Goal: Task Accomplishment & Management: Complete application form

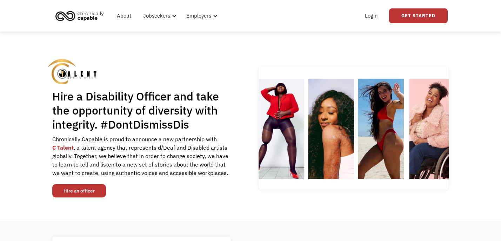
click at [69, 193] on link "Hire an officer" at bounding box center [79, 190] width 54 height 13
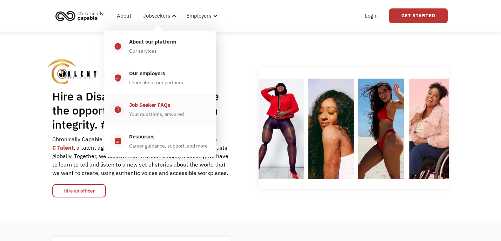
click at [145, 103] on div "Job Seeker FAQs" at bounding box center [149, 105] width 41 height 8
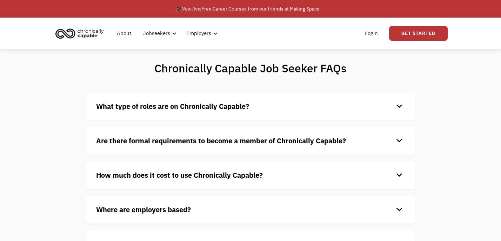
click at [152, 107] on strong "What type of roles are on Chronically Capable?" at bounding box center [172, 105] width 153 height 9
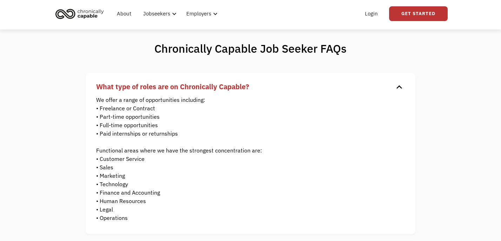
scroll to position [19, 0]
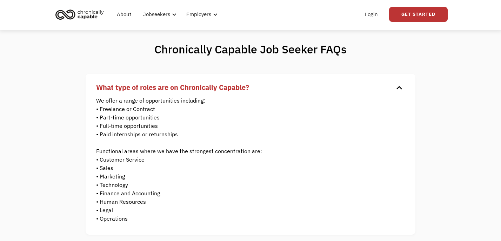
click at [116, 84] on strong "What type of roles are on Chronically Capable?" at bounding box center [172, 86] width 153 height 9
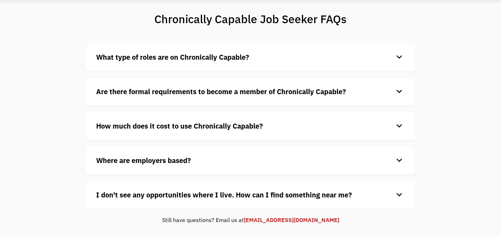
scroll to position [50, 0]
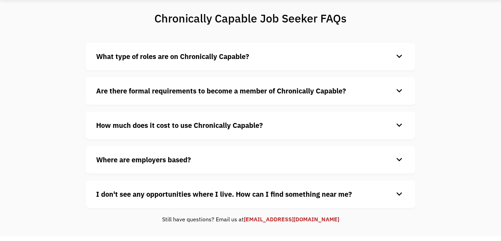
click at [306, 93] on strong "Are there formal requirements to become a member of Chronically Capable?" at bounding box center [221, 90] width 250 height 9
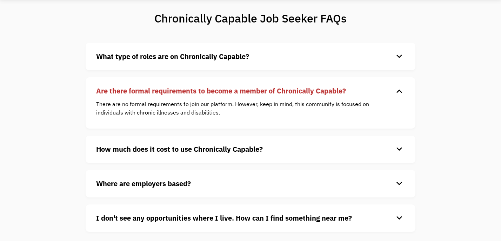
click at [316, 89] on strong "Are there formal requirements to become a member of Chronically Capable?" at bounding box center [221, 90] width 250 height 9
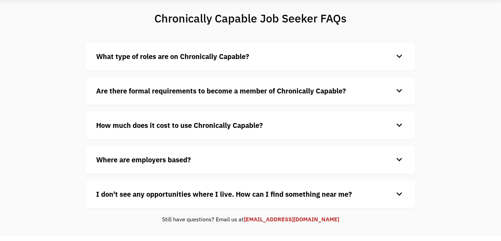
click at [174, 129] on strong "How much does it cost to use Chronically Capable?" at bounding box center [179, 124] width 167 height 9
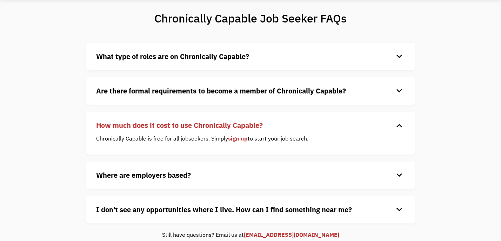
click at [264, 130] on h4 "How much does it cost to use Chronically Capable?" at bounding box center [245, 125] width 298 height 11
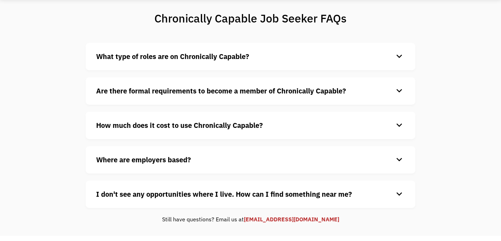
click at [151, 162] on strong "Where are employers based?" at bounding box center [143, 159] width 95 height 9
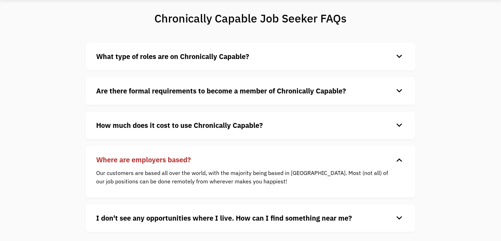
click at [151, 161] on strong "Where are employers based?" at bounding box center [143, 159] width 95 height 9
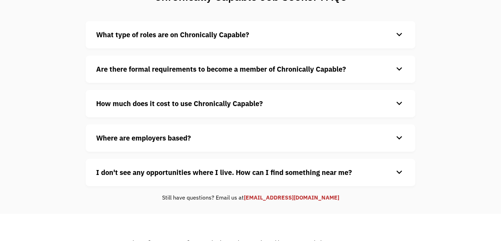
scroll to position [75, 0]
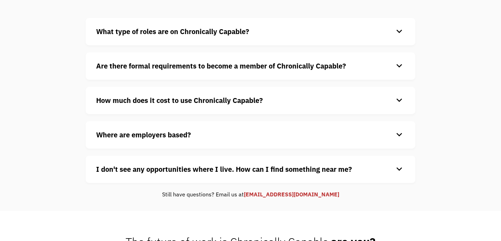
click at [185, 101] on strong "How much does it cost to use Chronically Capable?" at bounding box center [179, 99] width 167 height 9
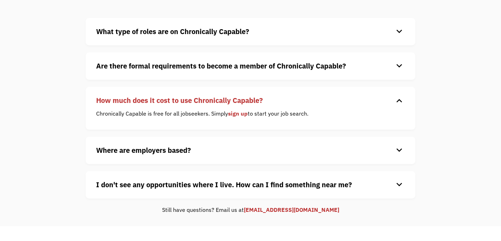
click at [235, 114] on link "sign up" at bounding box center [238, 113] width 20 height 7
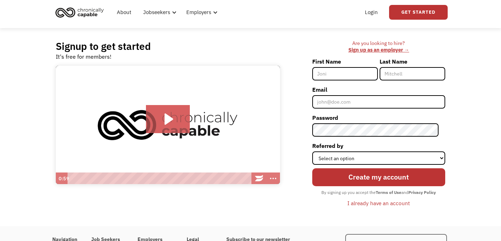
scroll to position [29, 0]
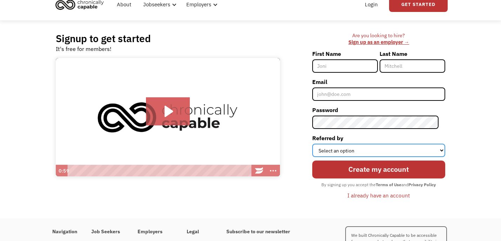
click at [440, 149] on select "Select an option Instagram Facebook Twitter Search Engine News Article Word of …" at bounding box center [378, 150] width 133 height 13
select select "Search Engine"
click at [319, 144] on select "Select an option Instagram Facebook Twitter Search Engine News Article Word of …" at bounding box center [378, 150] width 133 height 13
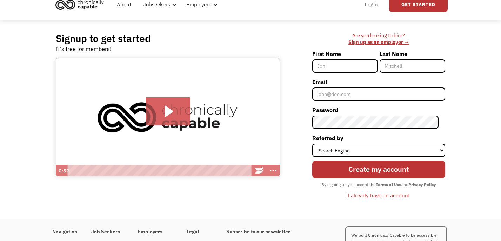
click at [345, 67] on input "First Name" at bounding box center [345, 65] width 66 height 13
type input "Carole"
type input "Hedrick"
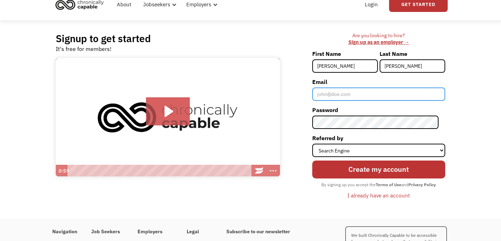
click at [349, 95] on input "Email" at bounding box center [378, 93] width 133 height 13
type input "hedrickncarole@gmail.com"
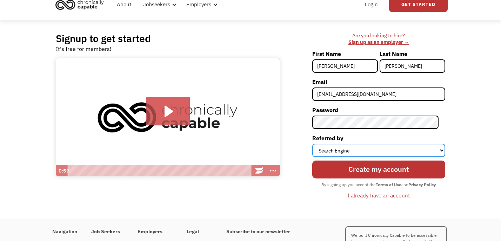
click at [351, 148] on select "Select an option Instagram Facebook Twitter Search Engine News Article Word of …" at bounding box center [378, 150] width 133 height 13
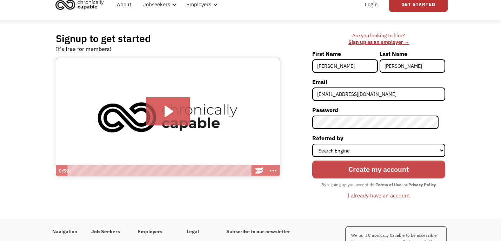
click at [384, 170] on input "Create my account" at bounding box center [378, 169] width 133 height 18
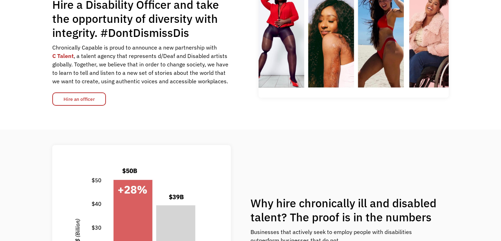
scroll to position [91, 0]
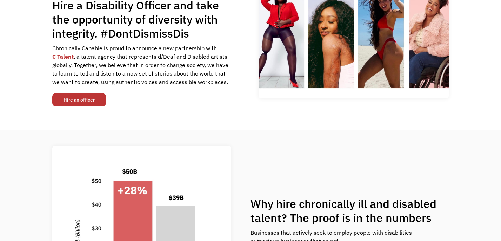
click at [73, 104] on link "Hire an officer" at bounding box center [79, 99] width 54 height 13
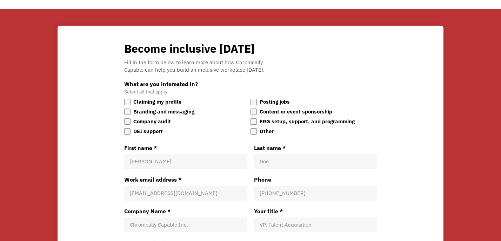
scroll to position [1208, 0]
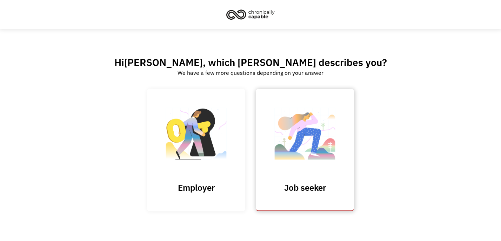
click at [309, 188] on h3 "Job seeker" at bounding box center [305, 187] width 70 height 11
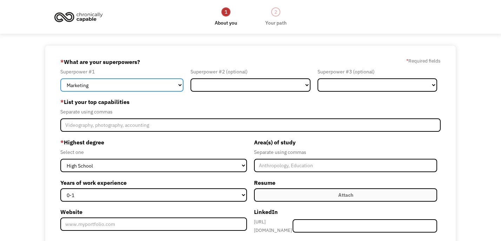
click at [155, 86] on select "Marketing Human Resources Finance Technology Operations Sales Industrial & Manu…" at bounding box center [121, 84] width 123 height 13
